Goal: Book appointment/travel/reservation

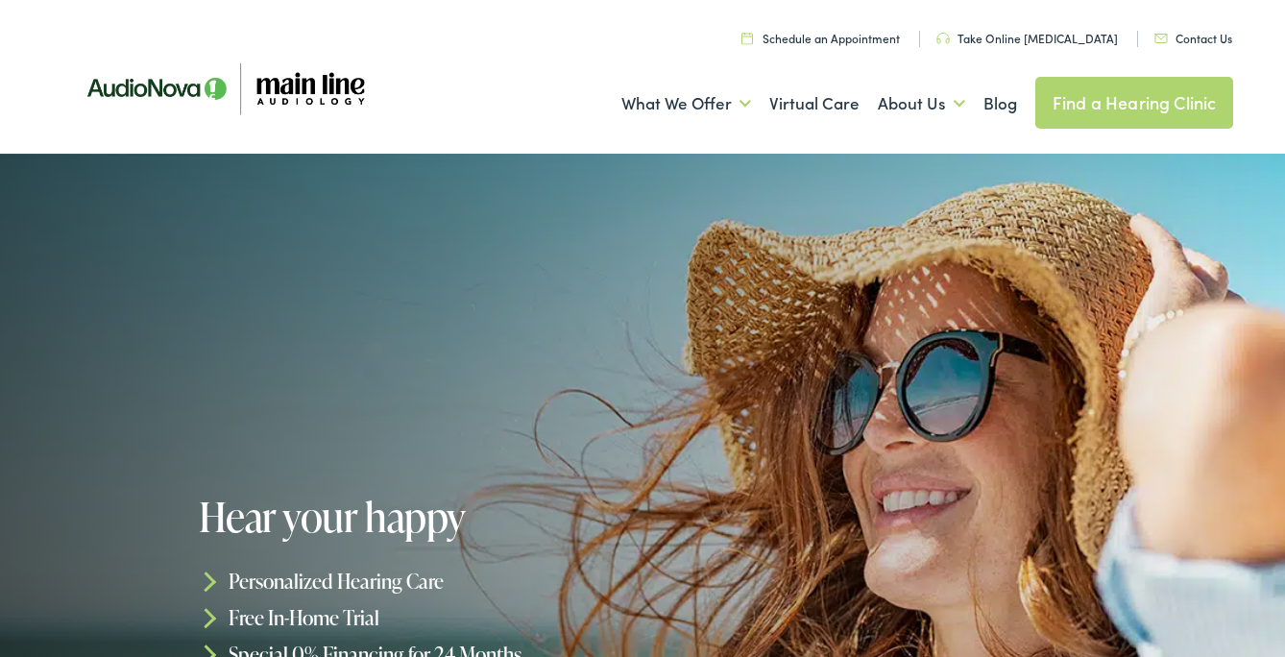
click at [1112, 101] on link "Find a Hearing Clinic" at bounding box center [1134, 103] width 199 height 52
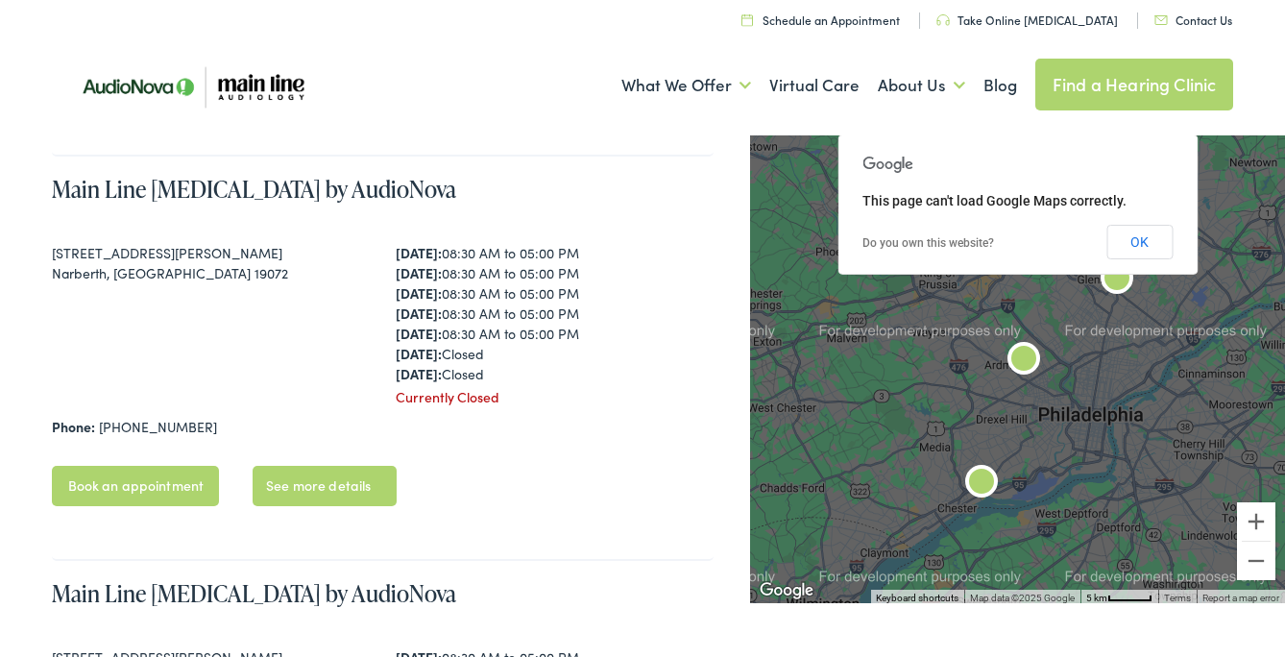
scroll to position [1272, 0]
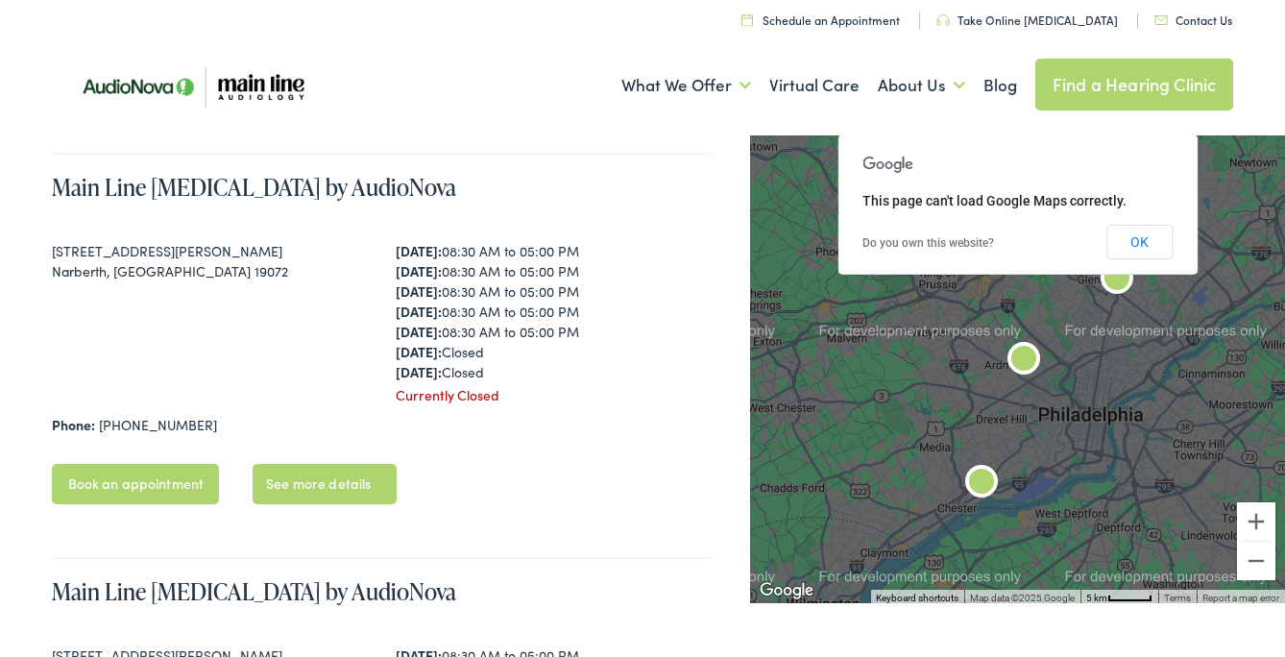
click at [162, 488] on link "Book an appointment" at bounding box center [136, 484] width 168 height 40
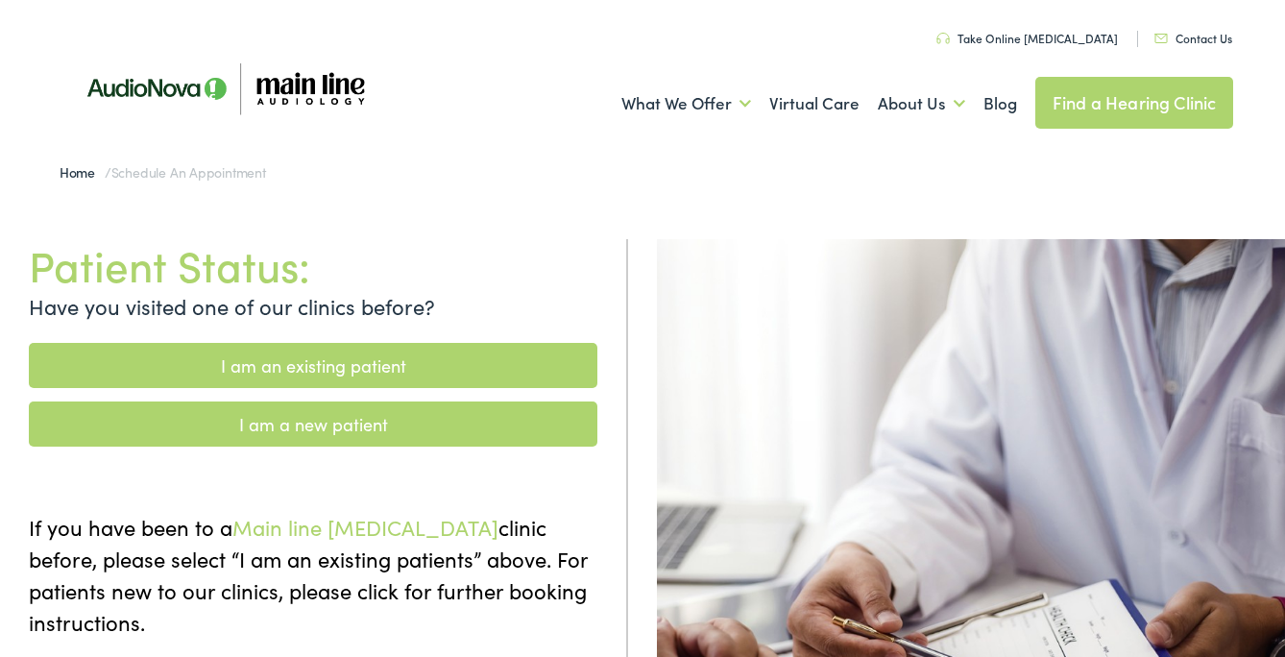
click at [313, 424] on link "I am a new patient" at bounding box center [313, 423] width 568 height 45
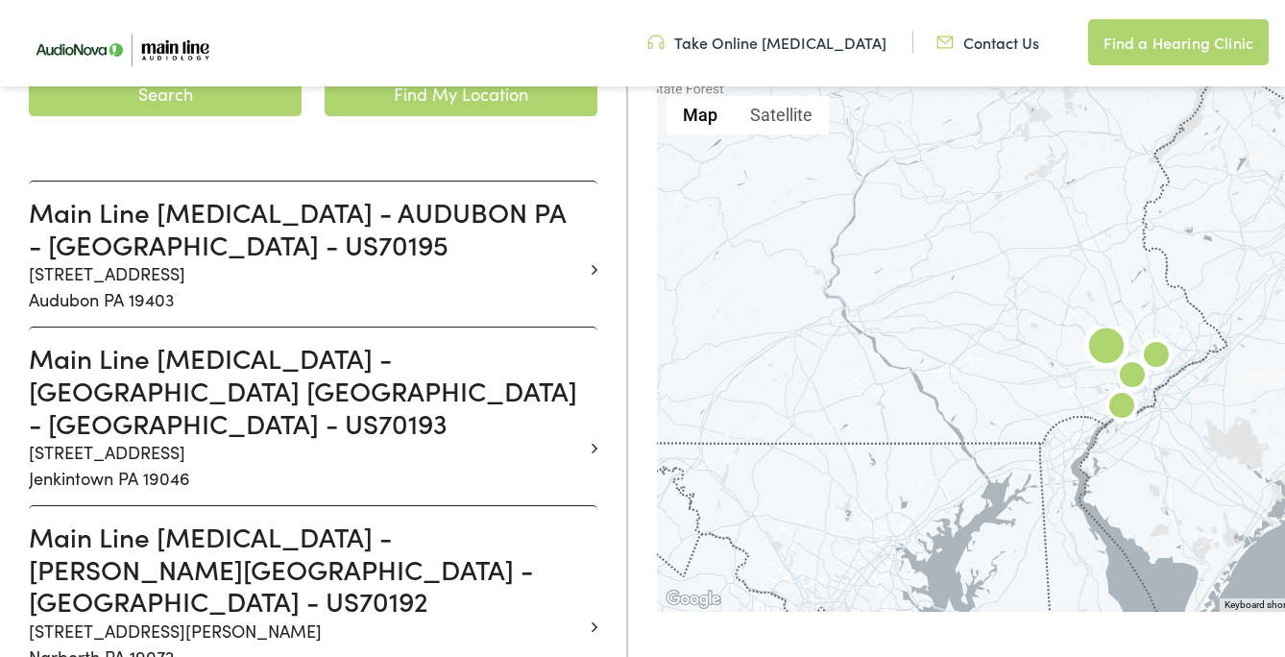
scroll to position [509, 0]
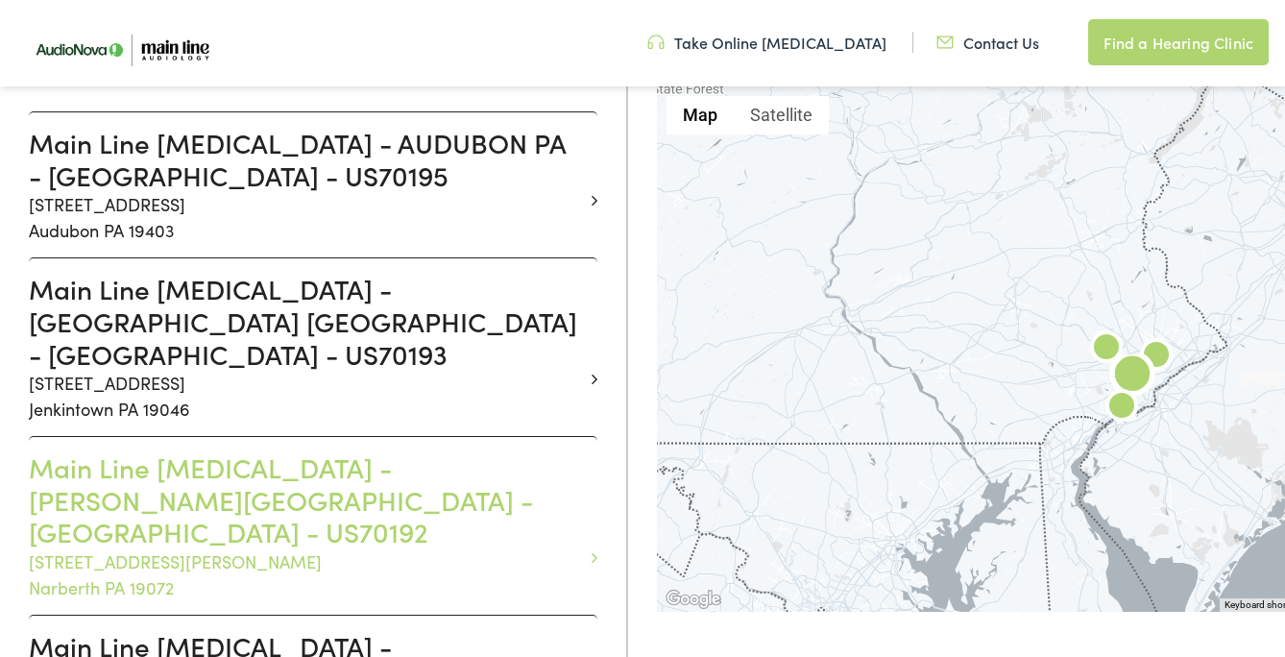
click at [285, 451] on h3 "Main Line Audiology - NARBERTH PA - MONTGOMERY - US70192" at bounding box center [306, 499] width 554 height 97
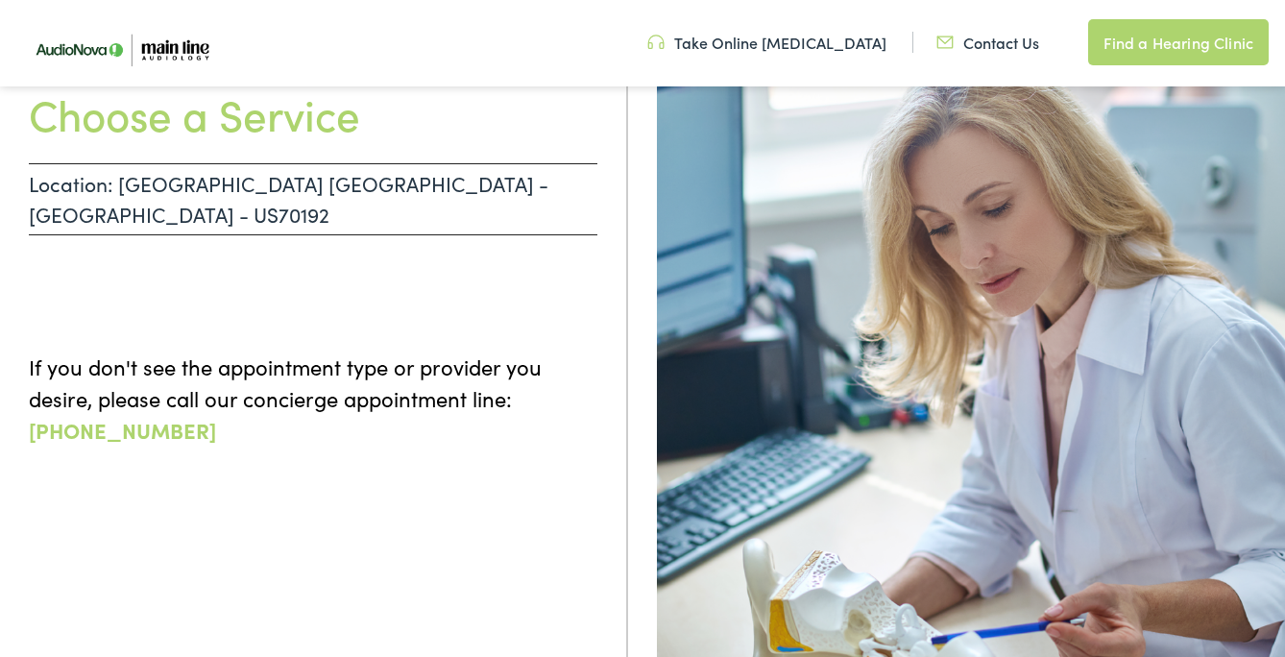
scroll to position [202, 0]
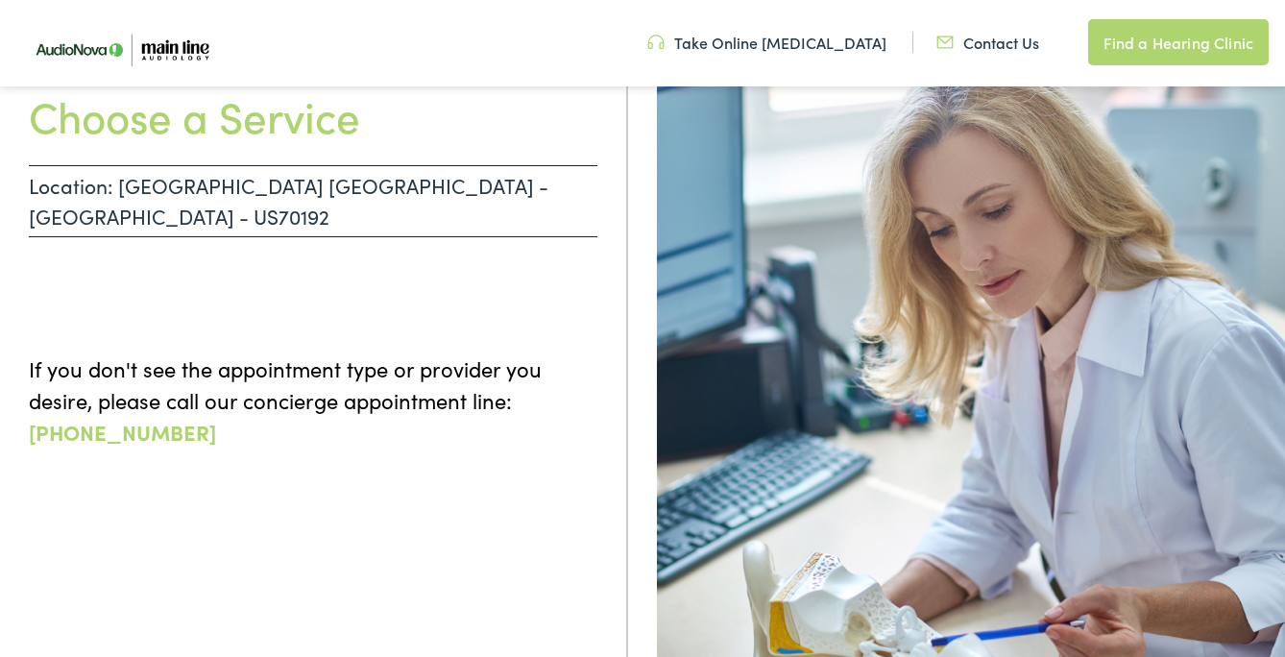
click at [244, 170] on p "Location: NARBERTH PA - MONTGOMERY - US70192" at bounding box center [313, 201] width 568 height 72
click at [214, 188] on p "Location: NARBERTH PA - MONTGOMERY - US70192" at bounding box center [313, 201] width 568 height 72
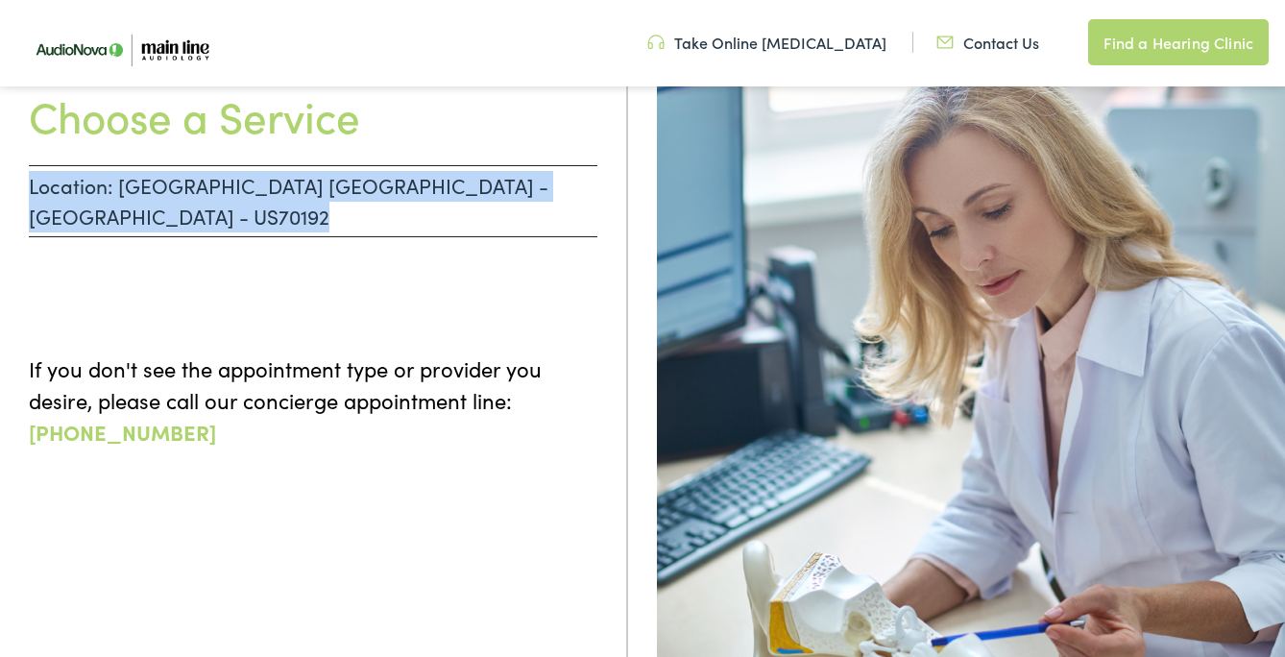
click at [214, 188] on p "Location: NARBERTH PA - MONTGOMERY - US70192" at bounding box center [313, 201] width 568 height 72
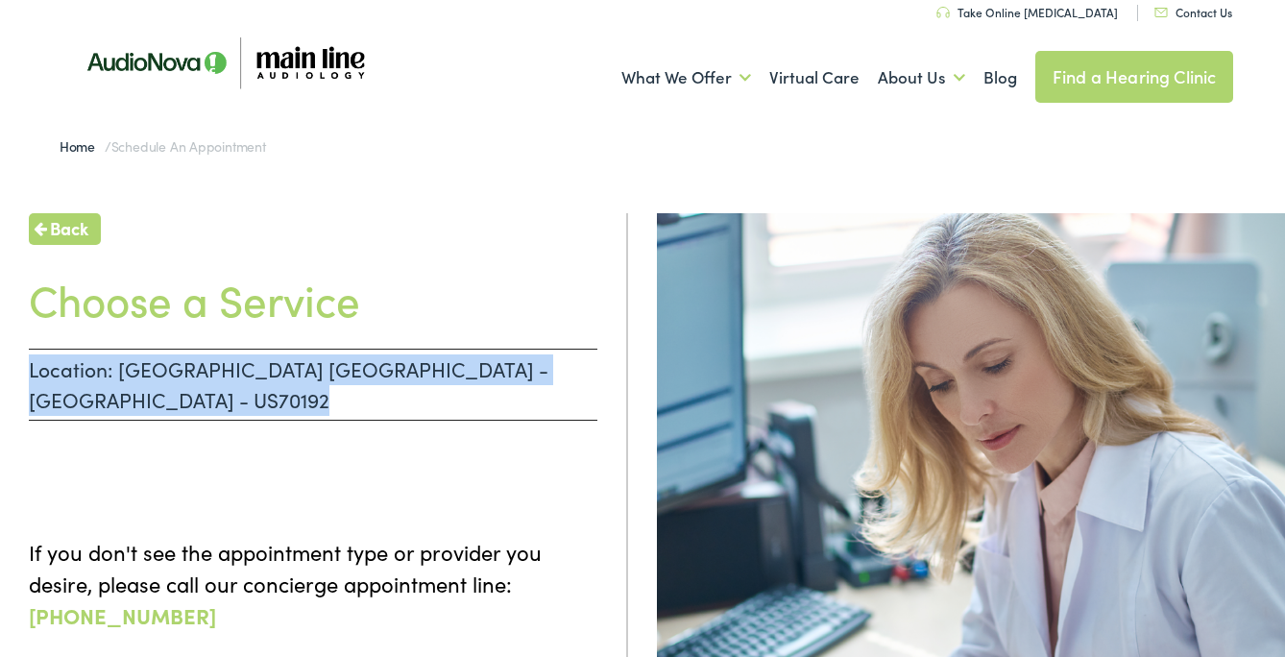
scroll to position [20, 0]
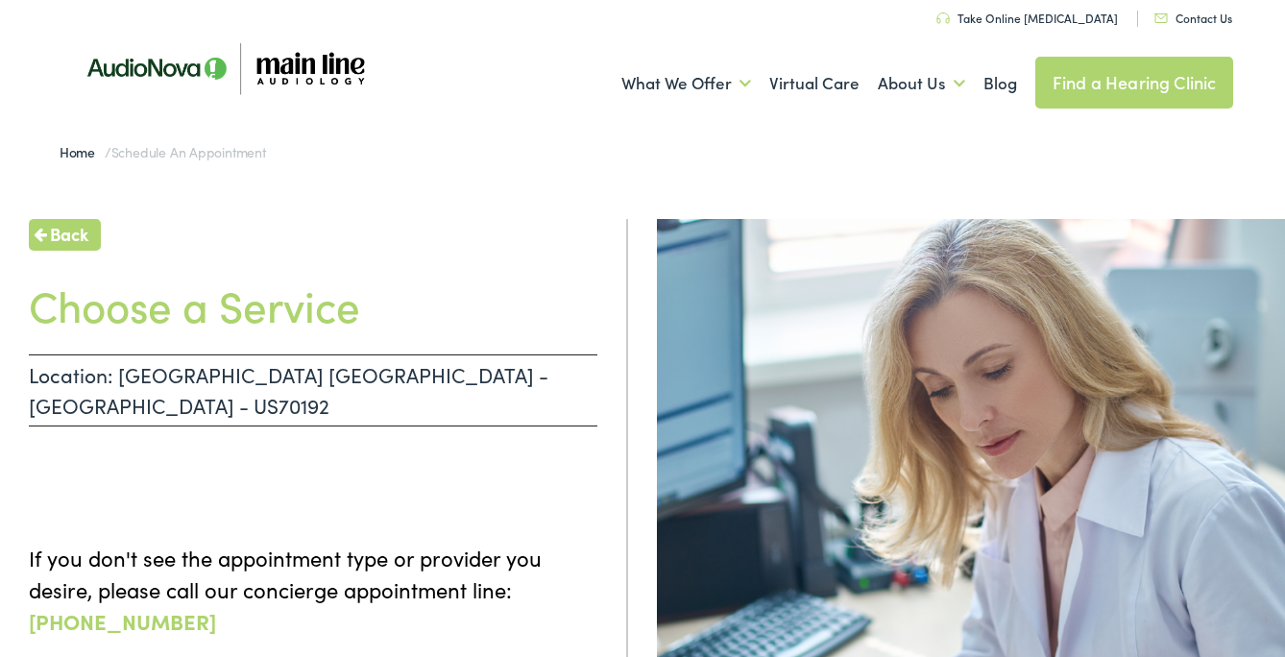
click at [187, 301] on h1 "Choose a Service" at bounding box center [313, 304] width 568 height 51
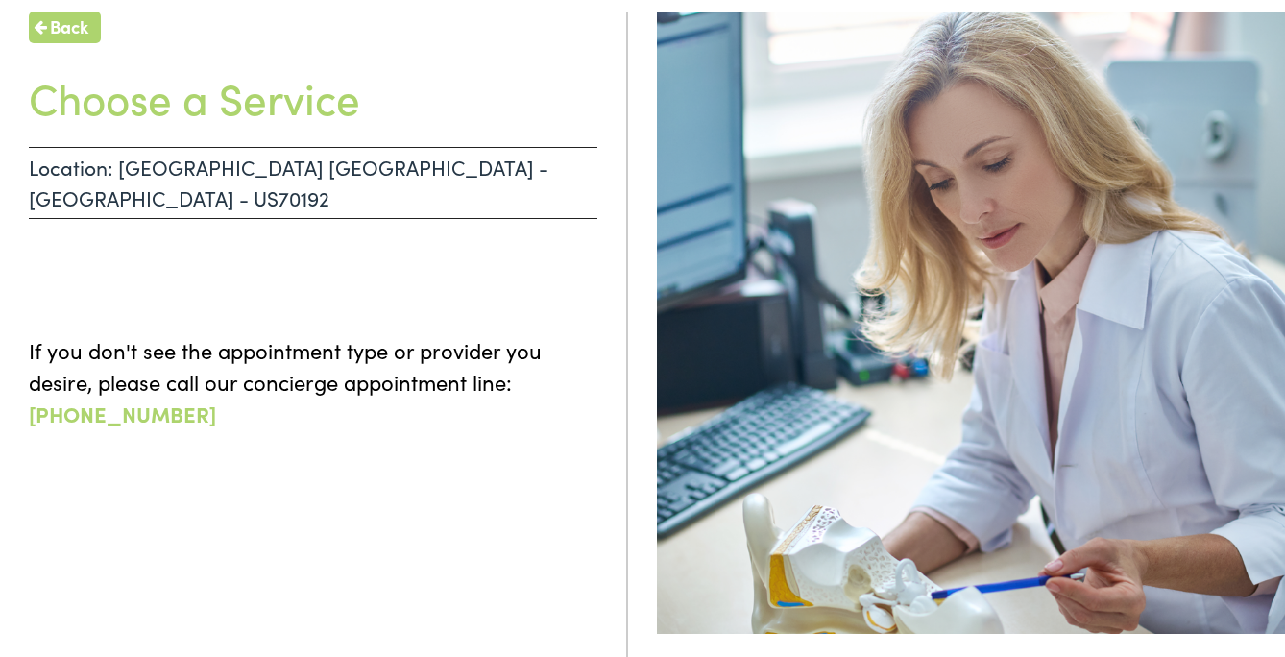
scroll to position [0, 0]
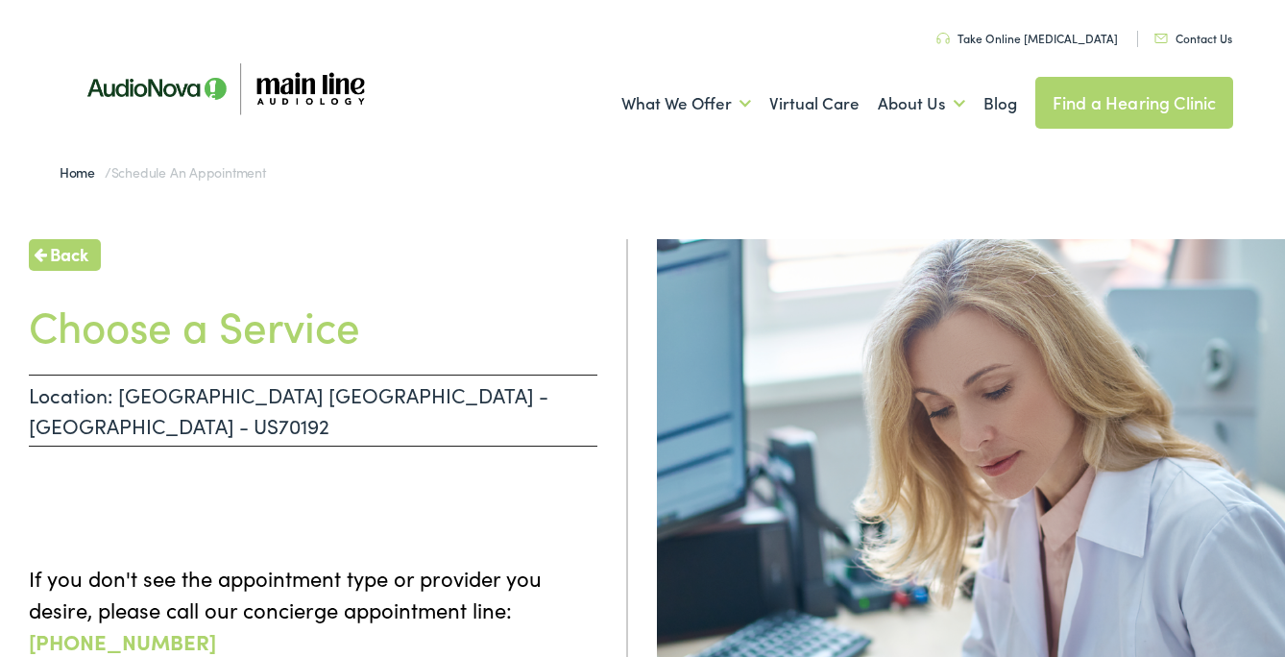
click at [60, 252] on span "Back" at bounding box center [69, 254] width 38 height 26
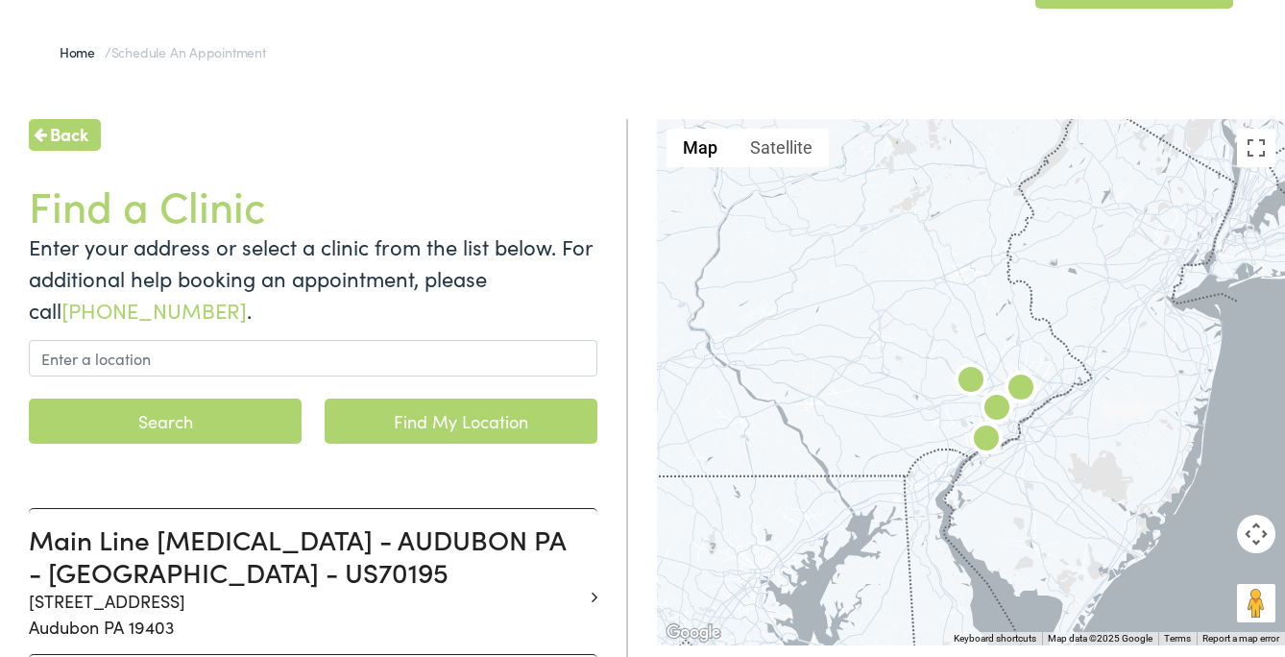
scroll to position [119, 0]
click at [88, 142] on span "Back" at bounding box center [69, 135] width 38 height 26
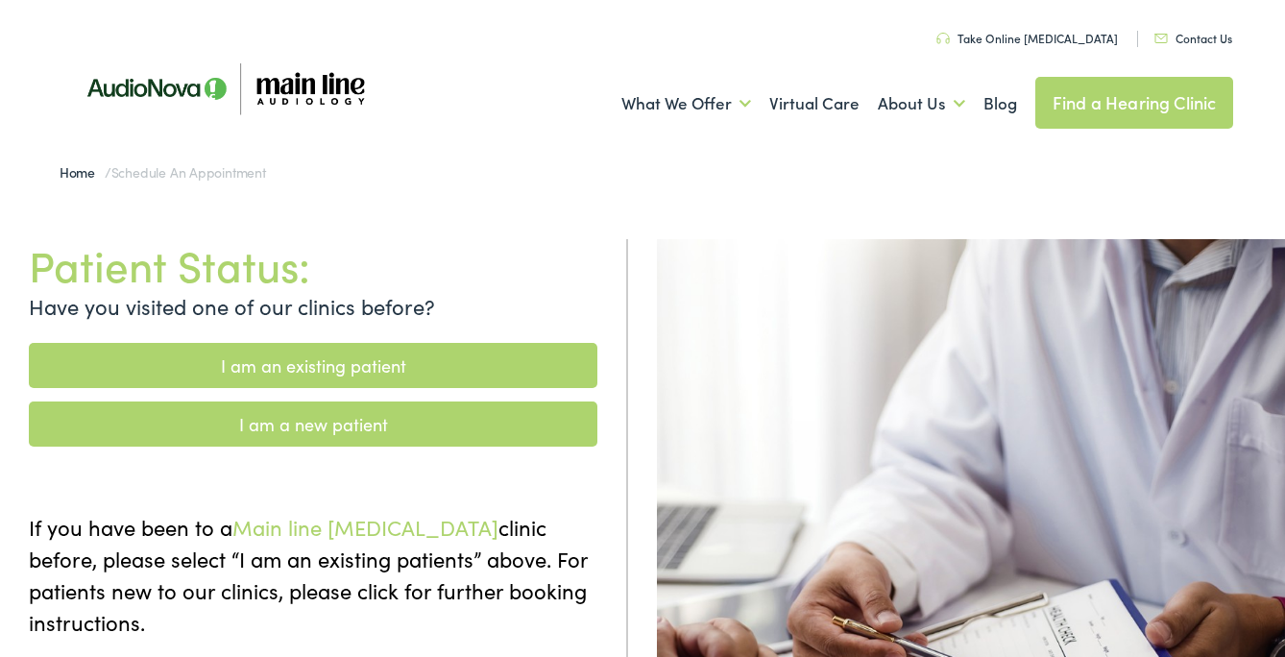
click at [322, 359] on link "I am an existing patient" at bounding box center [313, 365] width 568 height 45
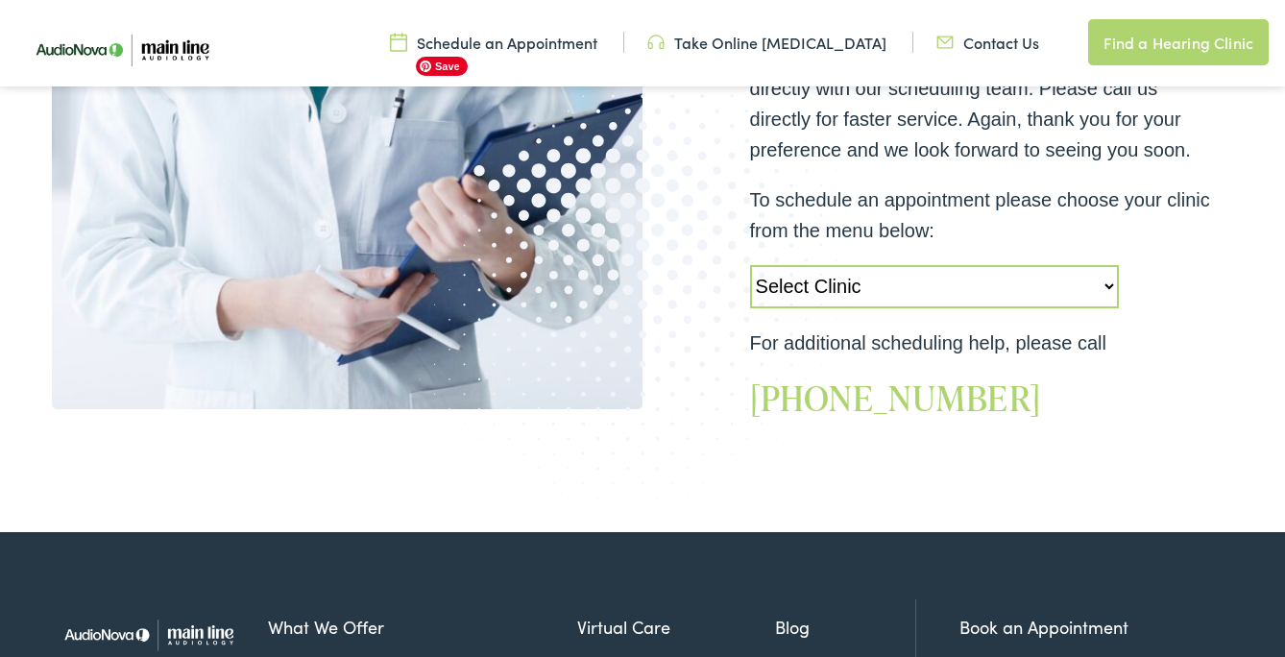
scroll to position [621, 0]
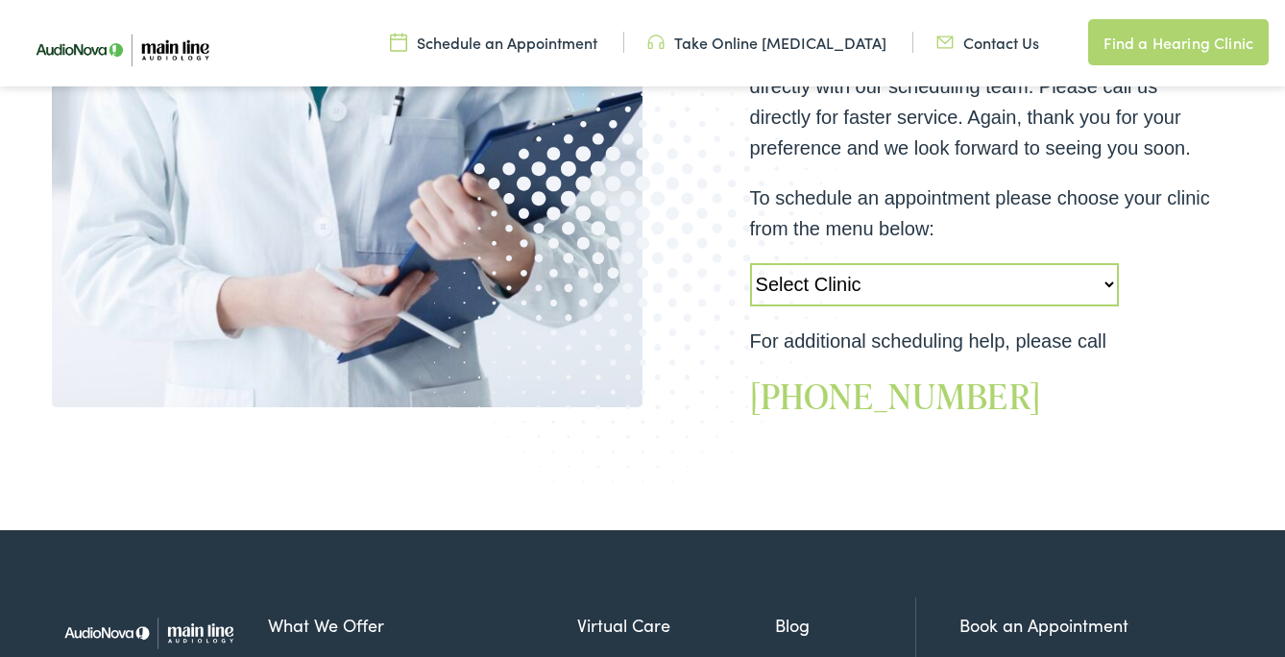
click at [825, 288] on select "Select Clinic Jenkintown-PA-AudioNova 505 Old York Road Audubon-PA-Main Line Au…" at bounding box center [934, 284] width 369 height 43
select select "https://mainline.alpacaaudiology.com/locations/narberth-pa/"
click at [750, 263] on select "Select Clinic Jenkintown-PA-AudioNova 505 Old York Road Audubon-PA-Main Line Au…" at bounding box center [934, 284] width 369 height 43
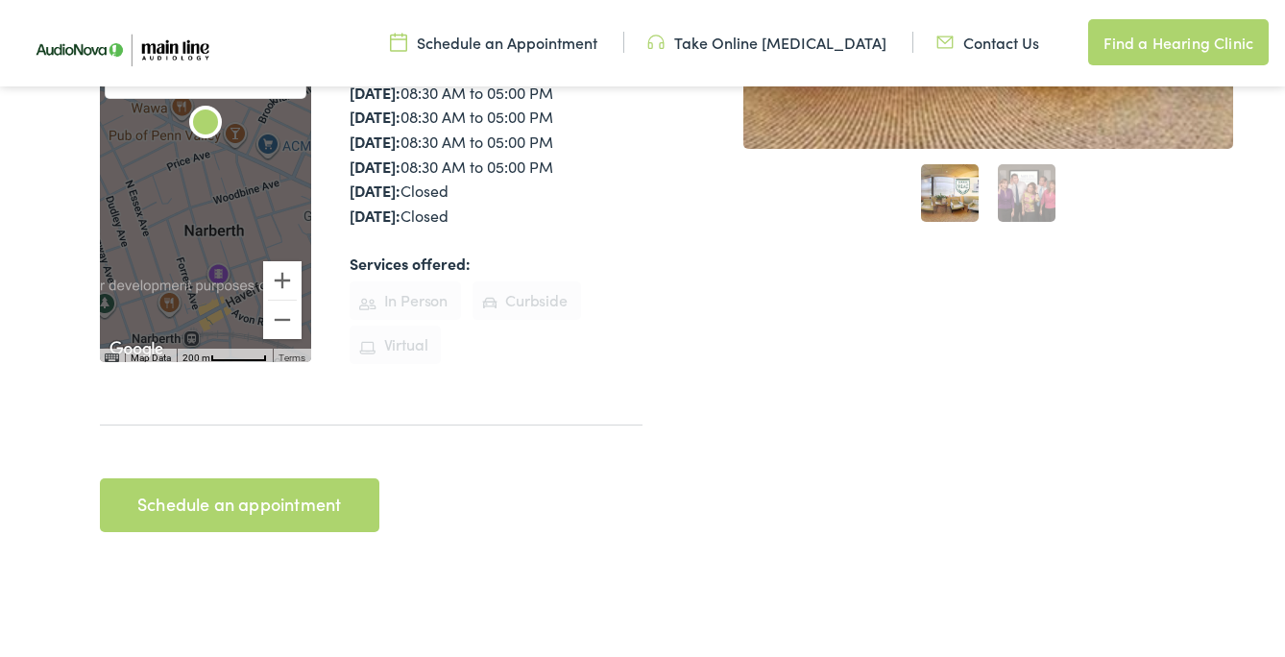
scroll to position [593, 0]
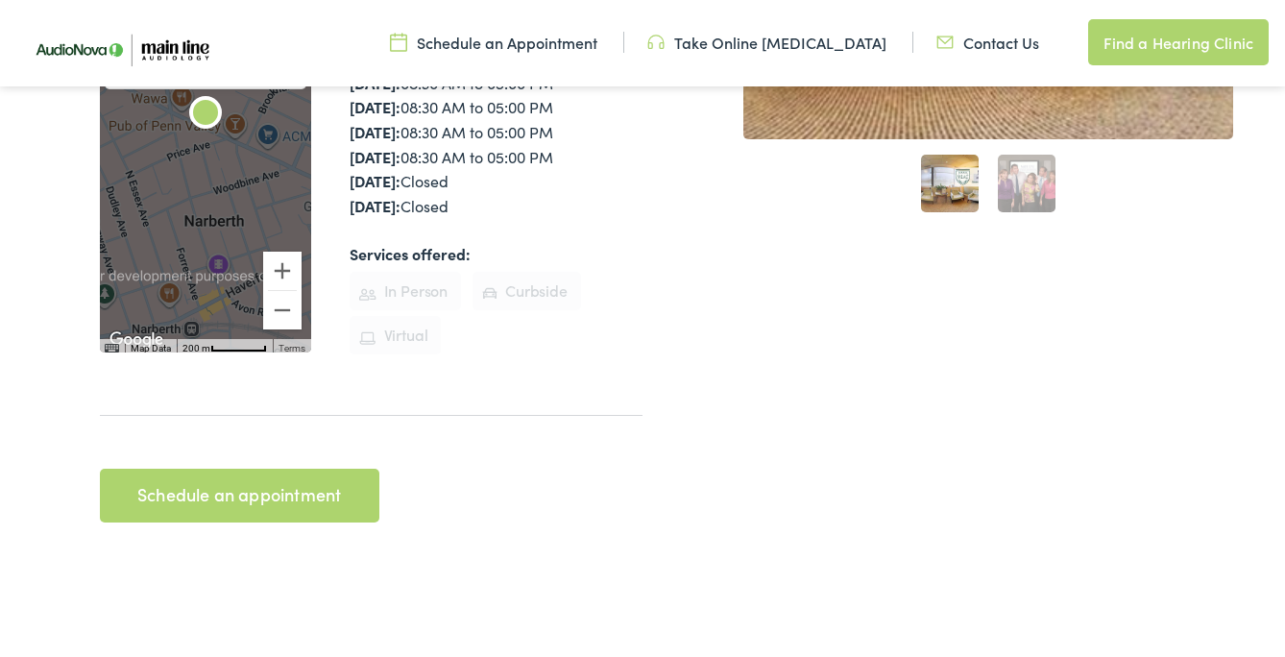
click at [332, 469] on link "Schedule an appointment" at bounding box center [239, 496] width 279 height 54
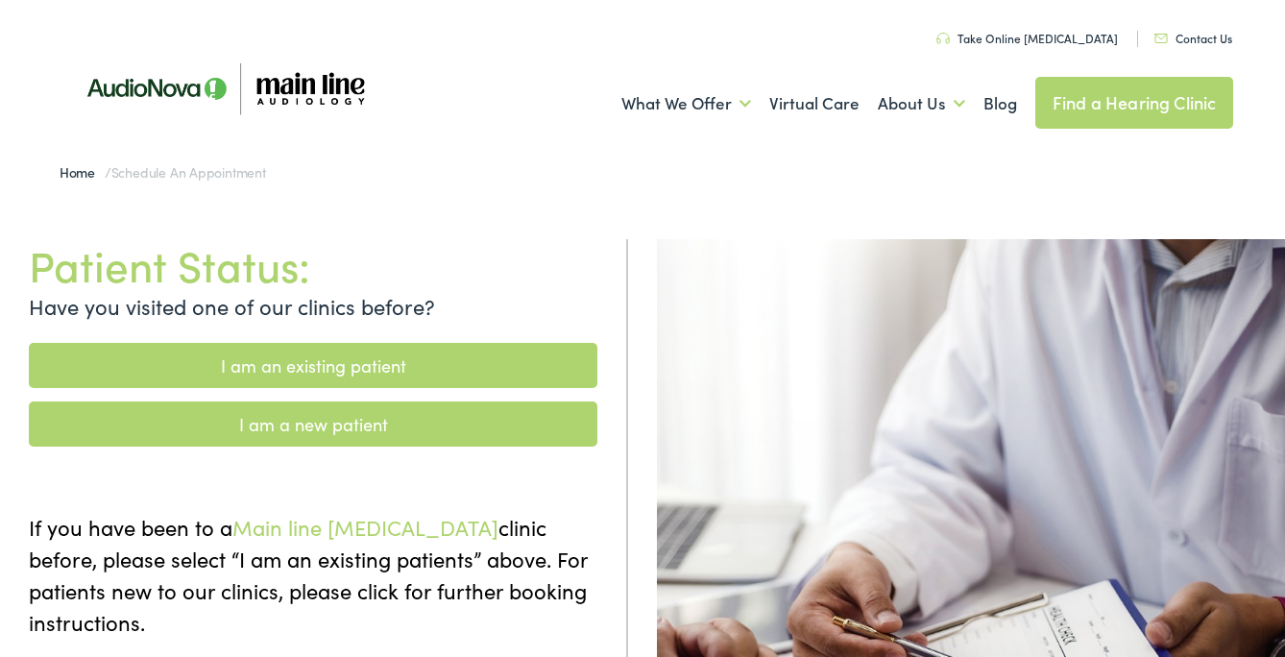
click at [420, 368] on link "I am an existing patient" at bounding box center [313, 365] width 568 height 45
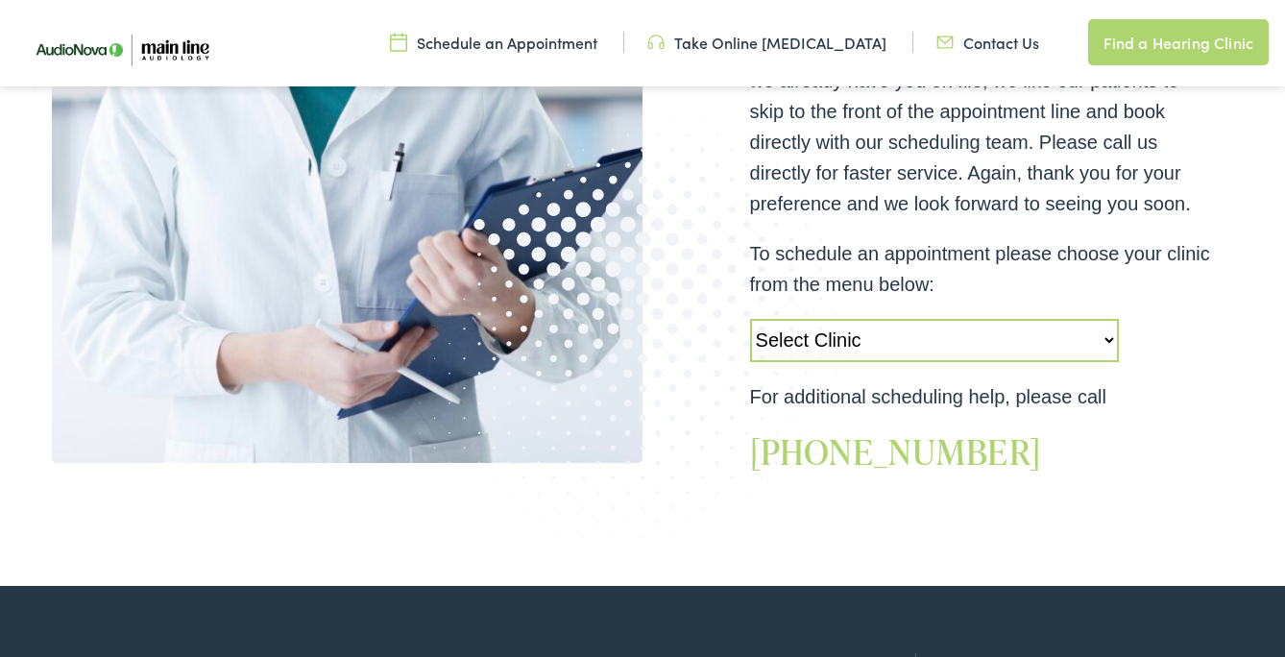
scroll to position [572, 0]
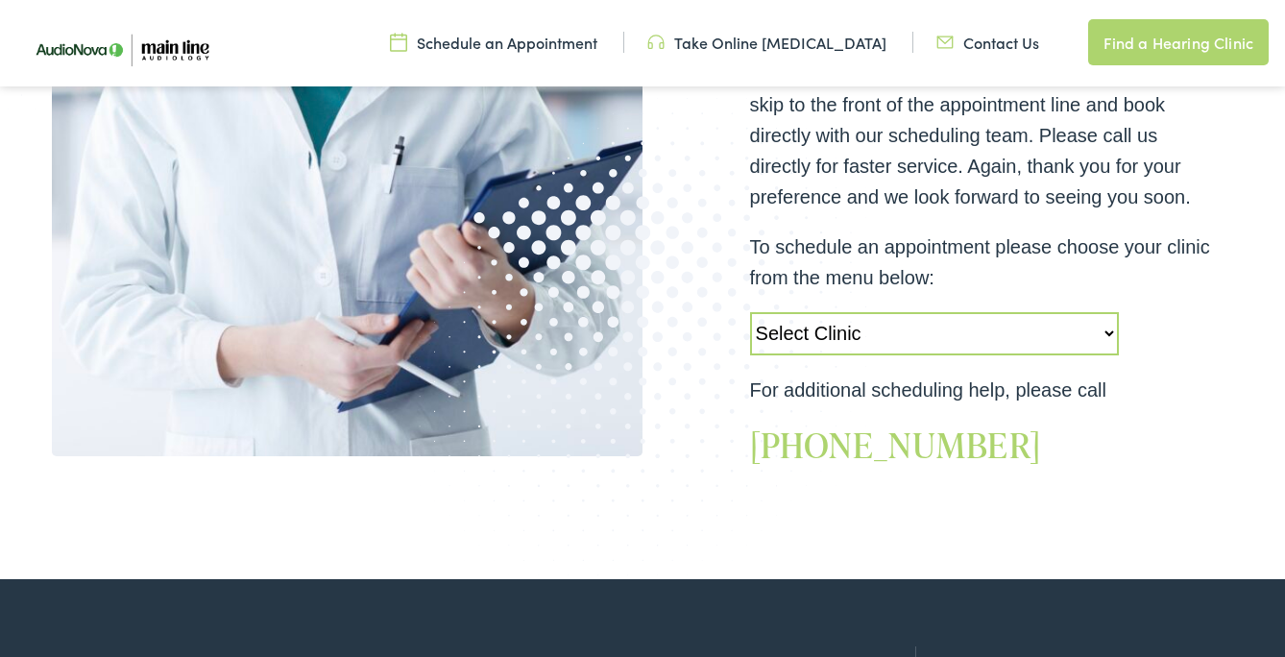
click at [846, 344] on select "Select Clinic Jenkintown-PA-AudioNova 505 Old York Road Audubon-PA-Main Line Au…" at bounding box center [934, 333] width 369 height 43
select select "https://mainline.alpacaaudiology.com/locations/narberth-pa/"
click at [750, 312] on select "Select Clinic Jenkintown-PA-AudioNova 505 Old York Road Audubon-PA-Main Line Au…" at bounding box center [934, 333] width 369 height 43
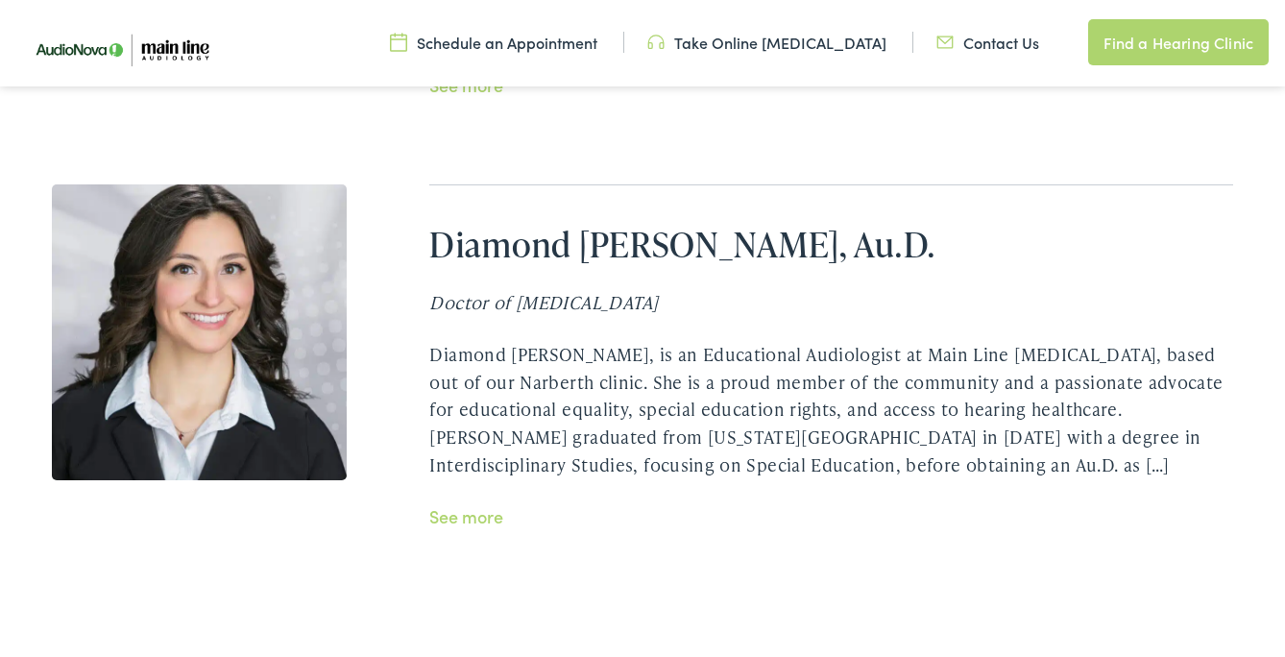
scroll to position [5535, 0]
